Goal: Task Accomplishment & Management: Use online tool/utility

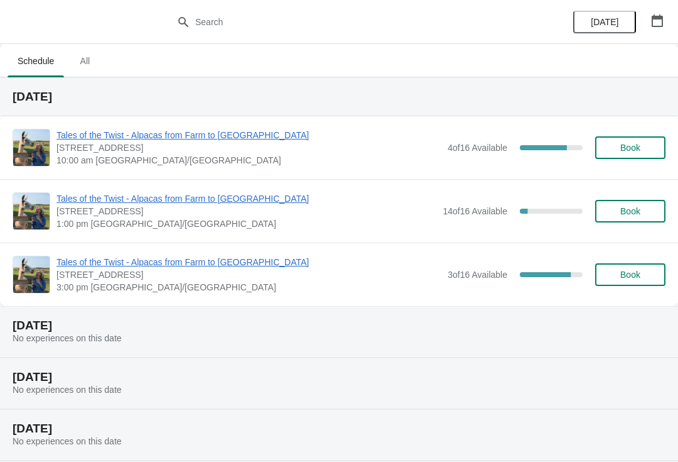
click at [163, 123] on div "Tales of the Twist - Alpacas from Farm to Yarn 5627 Route 12, Tyne Valley, PE, …" at bounding box center [339, 147] width 678 height 63
click at [100, 135] on span "Tales of the Twist - Alpacas from Farm to [GEOGRAPHIC_DATA]" at bounding box center [249, 135] width 385 height 13
click at [101, 152] on span "[STREET_ADDRESS]" at bounding box center [249, 147] width 385 height 13
click at [77, 138] on span "Tales of the Twist - Alpacas from Farm to [GEOGRAPHIC_DATA]" at bounding box center [249, 135] width 385 height 13
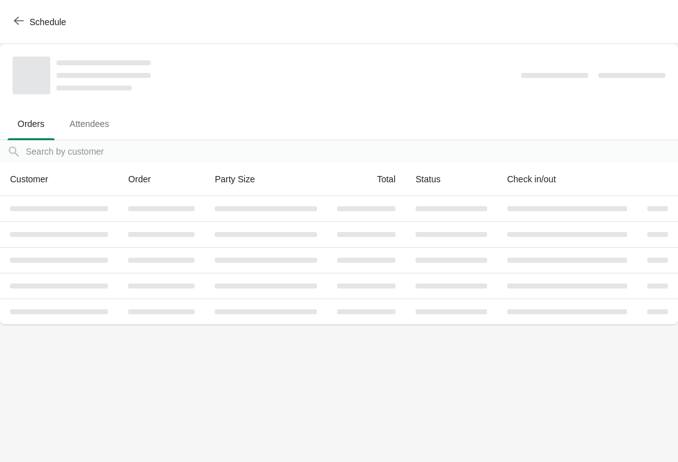
click at [98, 135] on button "Attendees" at bounding box center [89, 123] width 65 height 33
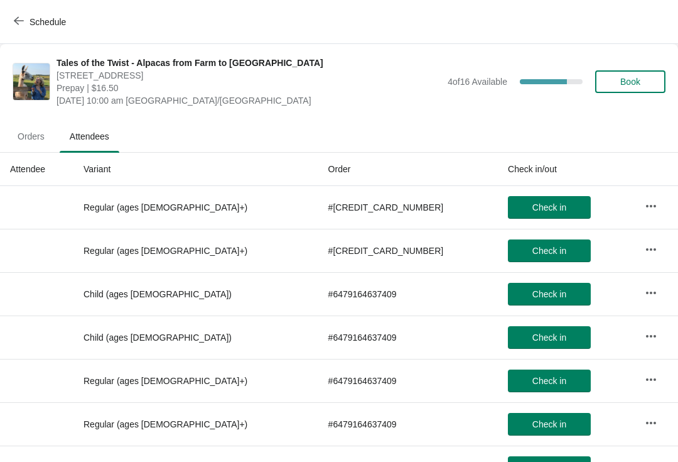
click at [28, 26] on span "Schedule" at bounding box center [41, 22] width 50 height 12
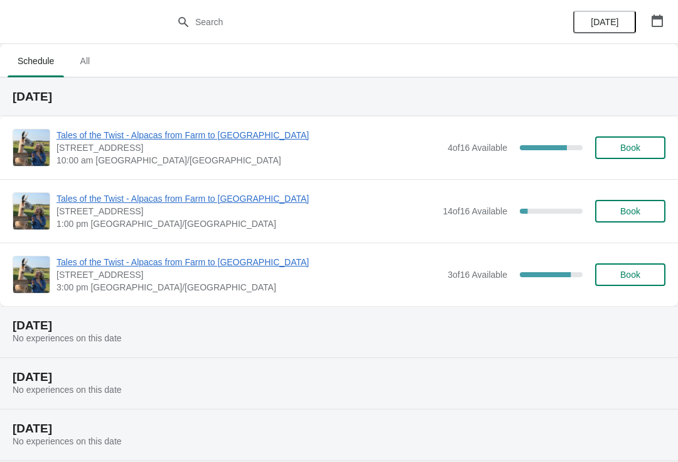
click at [131, 267] on span "Tales of the Twist - Alpacas from Farm to [GEOGRAPHIC_DATA]" at bounding box center [249, 262] width 385 height 13
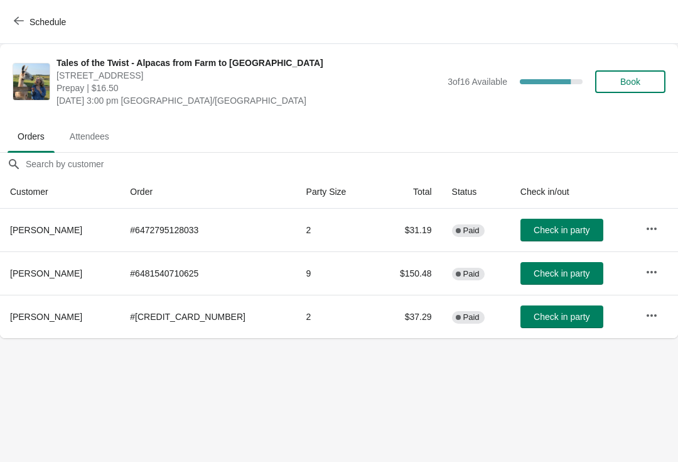
click at [94, 136] on span "Attendees" at bounding box center [90, 136] width 60 height 23
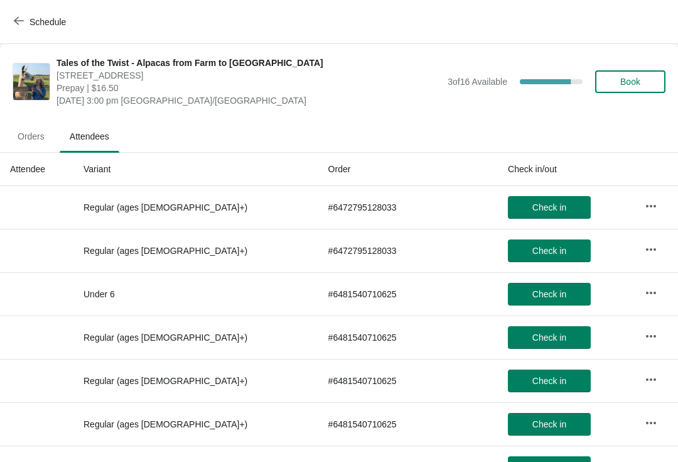
click at [25, 12] on button "Schedule" at bounding box center [41, 22] width 70 height 23
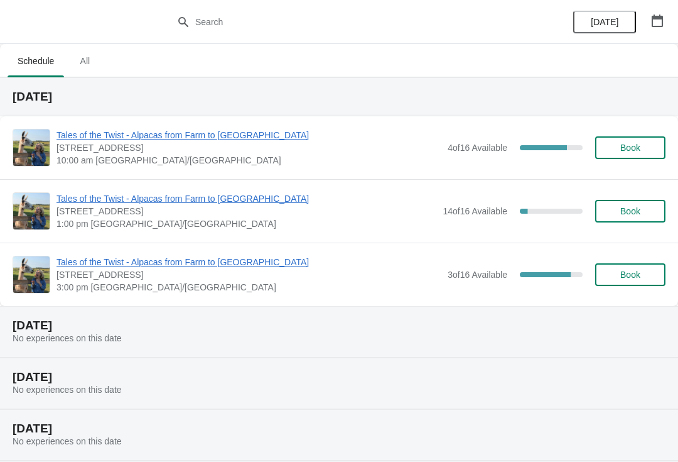
click at [109, 141] on span "Tales of the Twist - Alpacas from Farm to [GEOGRAPHIC_DATA]" at bounding box center [249, 135] width 385 height 13
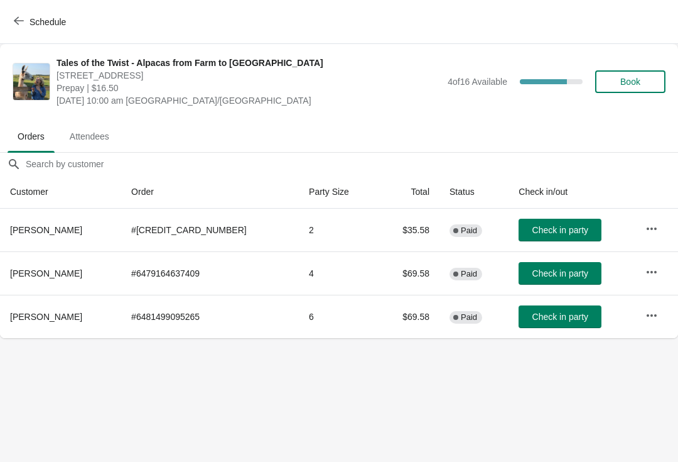
click at [100, 141] on span "Attendees" at bounding box center [90, 136] width 60 height 23
